Goal: Understand process/instructions: Learn how to perform a task or action

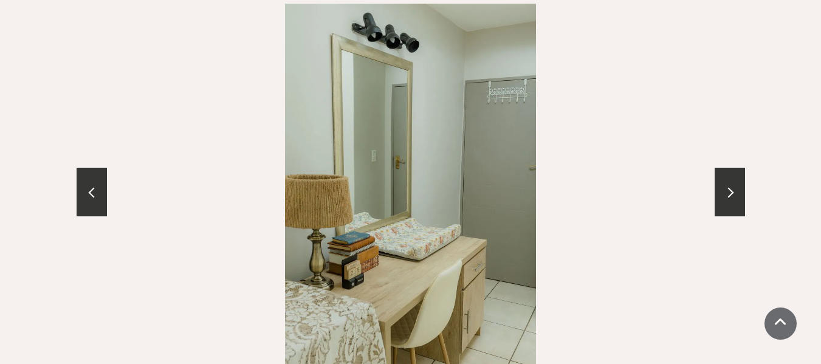
scroll to position [1337, 0]
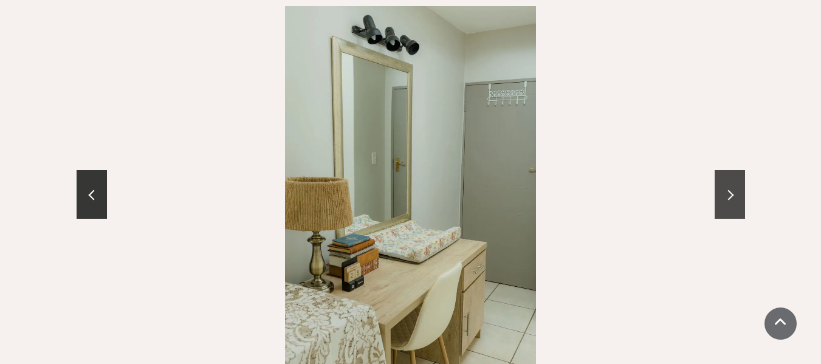
click at [731, 190] on span at bounding box center [728, 195] width 10 height 10
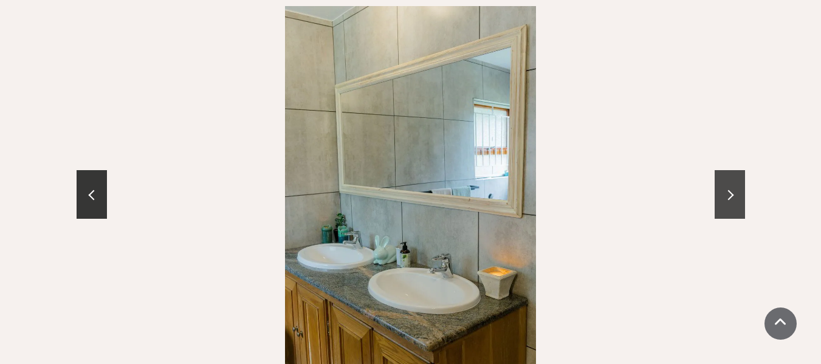
click at [731, 190] on span at bounding box center [728, 195] width 10 height 10
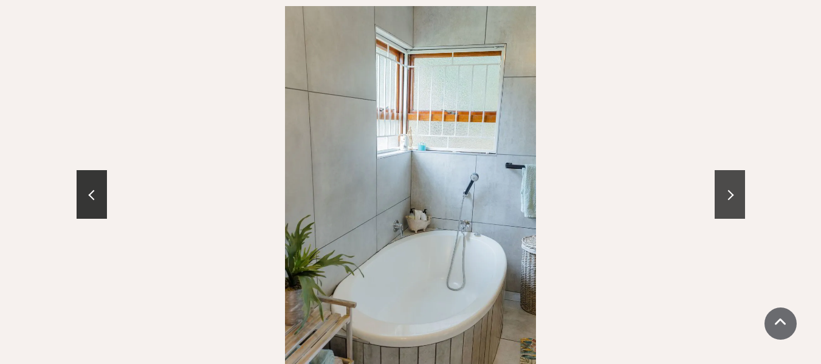
click at [731, 190] on span at bounding box center [728, 195] width 10 height 10
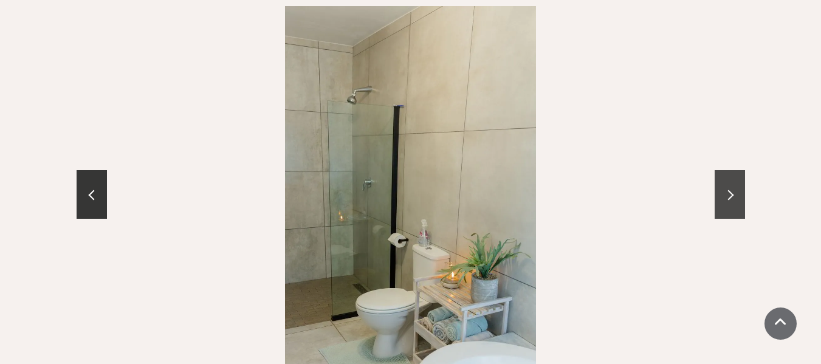
click at [731, 190] on span at bounding box center [728, 195] width 10 height 10
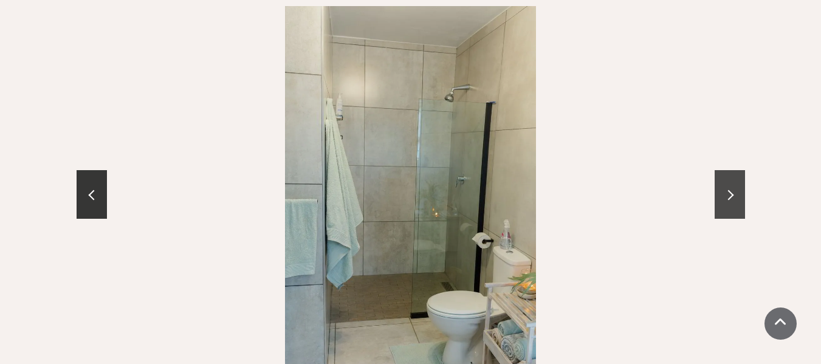
click at [731, 190] on span at bounding box center [728, 195] width 10 height 10
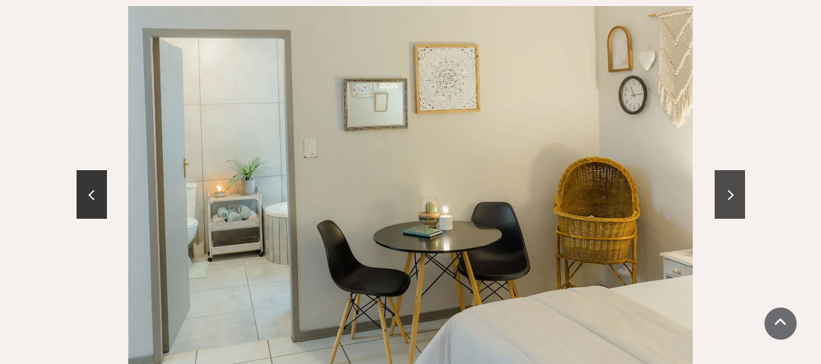
click at [731, 190] on span at bounding box center [728, 195] width 10 height 10
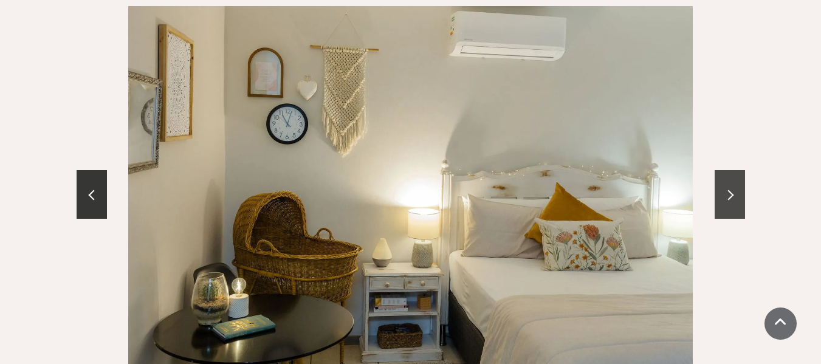
click at [731, 190] on span at bounding box center [728, 195] width 10 height 10
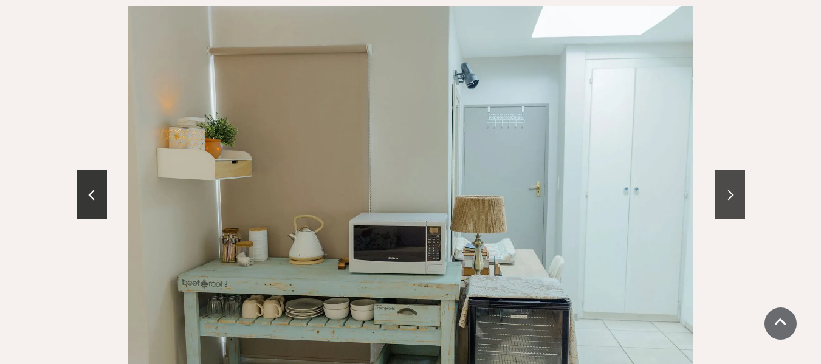
click at [731, 190] on span at bounding box center [728, 195] width 10 height 10
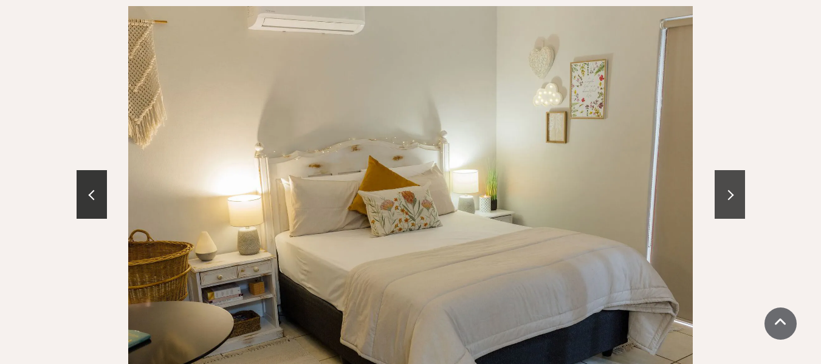
click at [731, 190] on span at bounding box center [728, 195] width 10 height 10
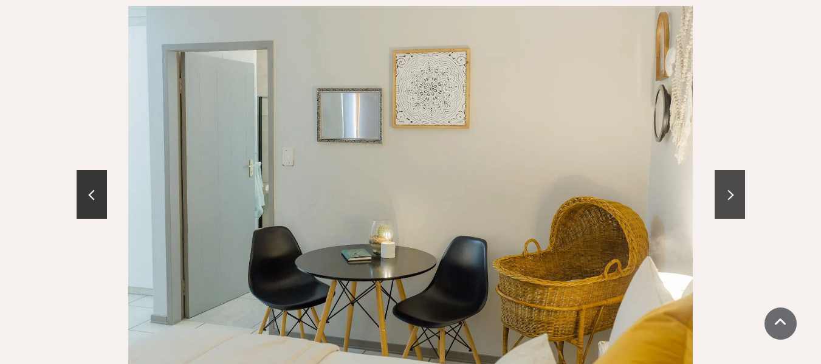
click at [731, 190] on span at bounding box center [728, 195] width 10 height 10
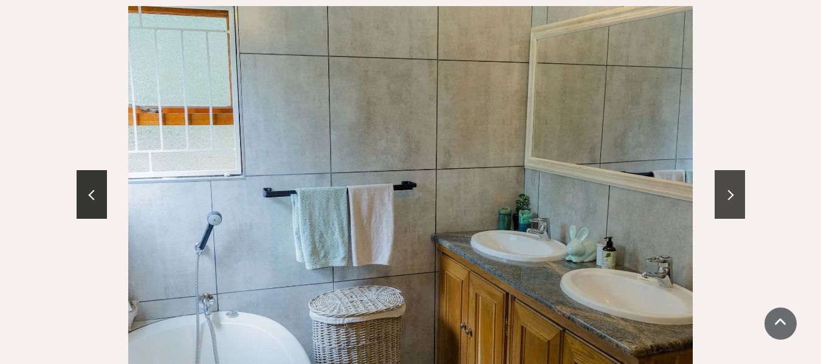
click at [731, 190] on span at bounding box center [728, 195] width 10 height 10
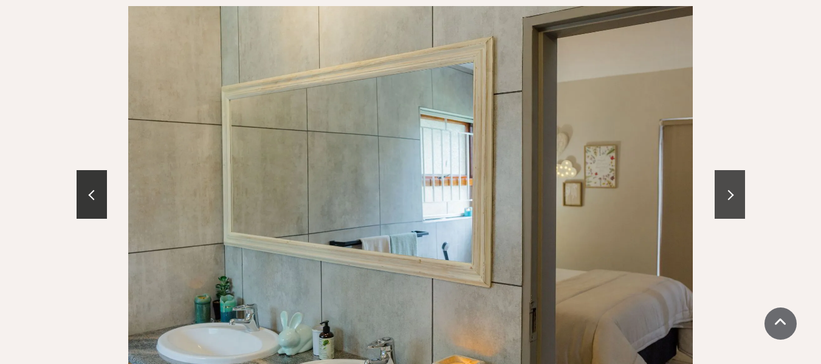
click at [731, 190] on span at bounding box center [728, 195] width 10 height 10
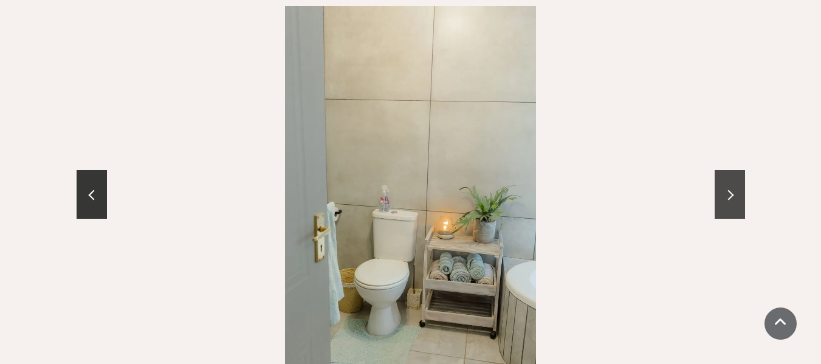
click at [731, 190] on span at bounding box center [728, 195] width 10 height 10
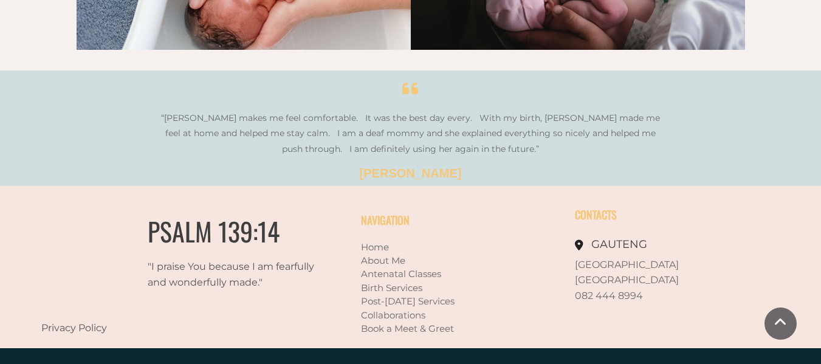
scroll to position [2211, 0]
